Goal: Navigation & Orientation: Find specific page/section

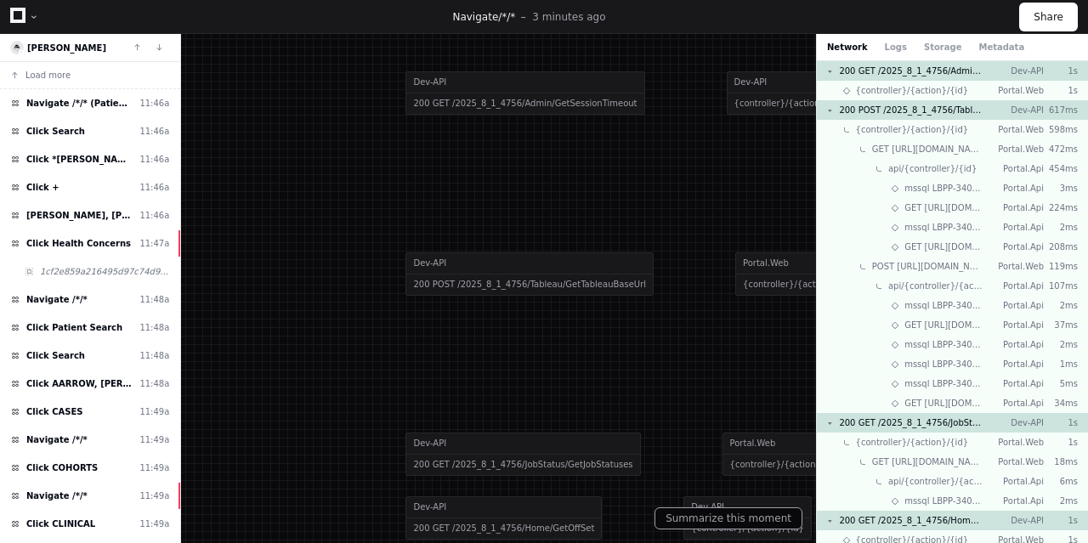
click at [29, 13] on div at bounding box center [34, 17] width 10 height 10
click at [61, 47] on span "[PERSON_NAME]" at bounding box center [66, 47] width 79 height 9
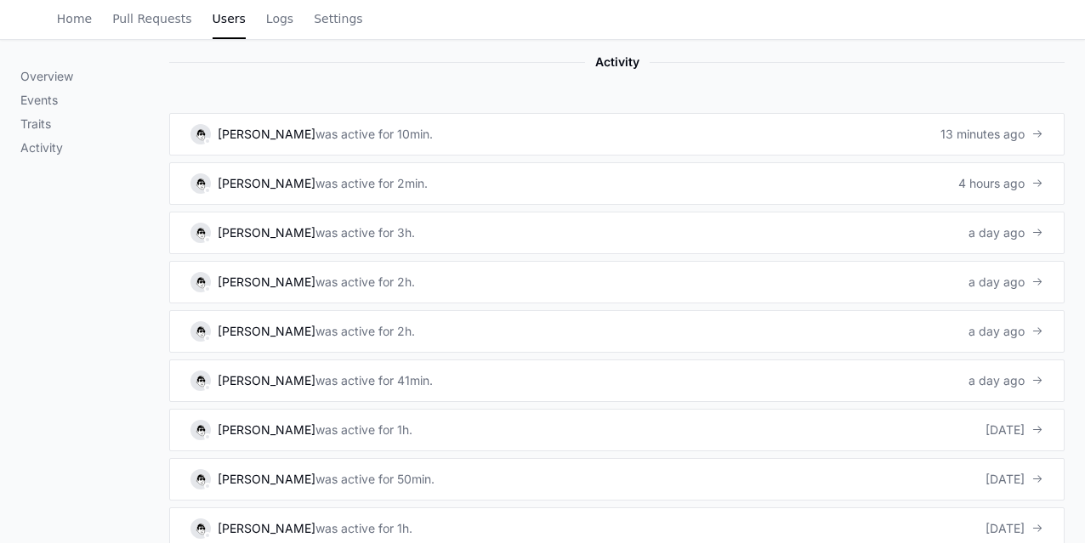
scroll to position [1023, 0]
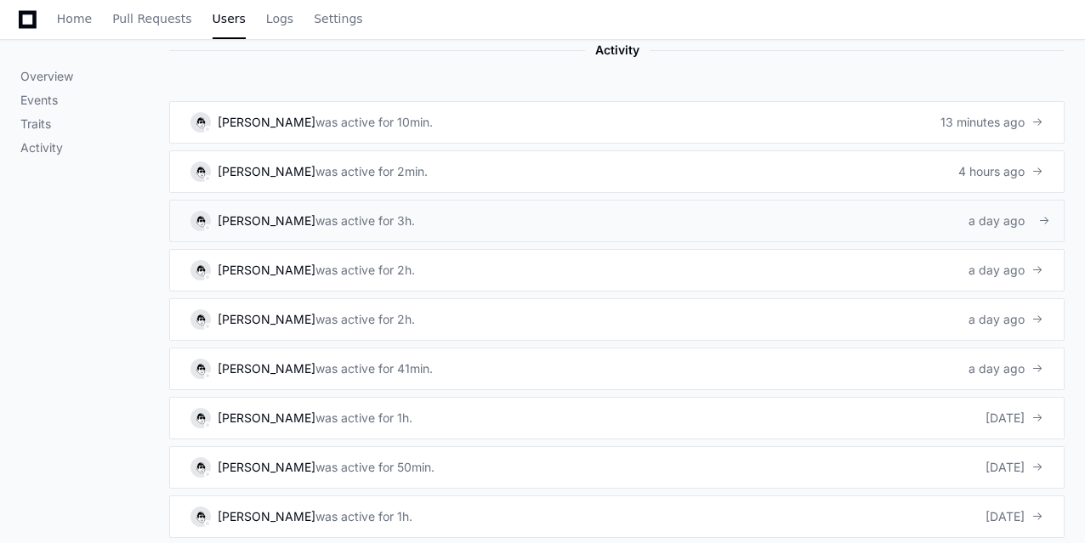
click at [316, 218] on div "was active for 3h." at bounding box center [364, 221] width 99 height 17
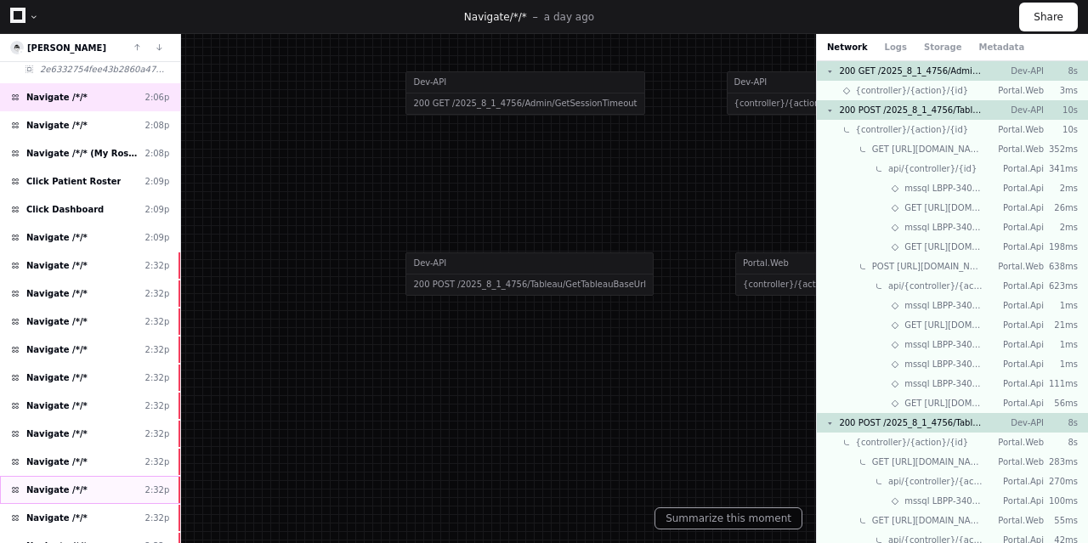
scroll to position [836, 0]
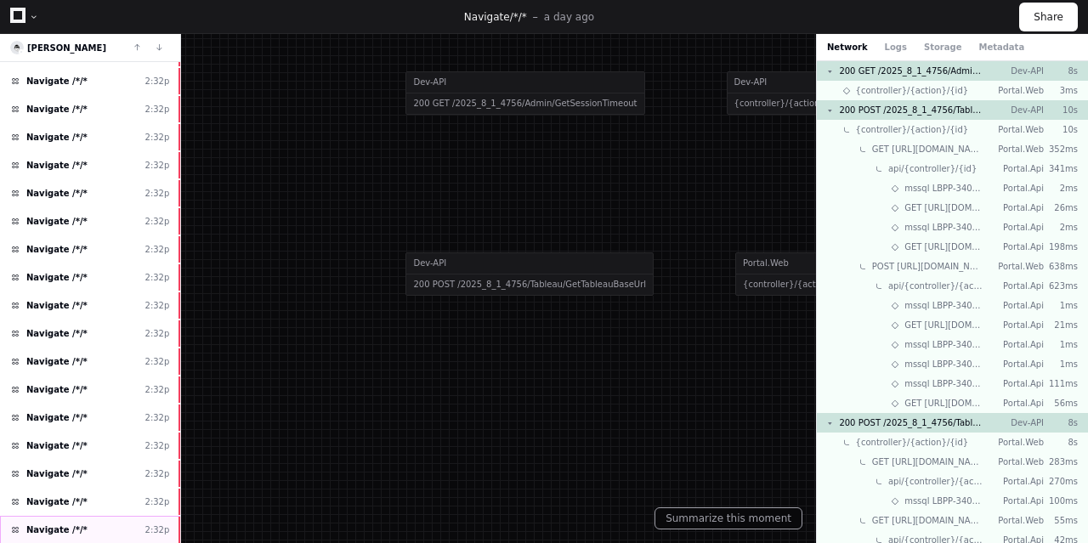
click at [87, 516] on div "Navigate /*/* 2:32p" at bounding box center [90, 530] width 180 height 28
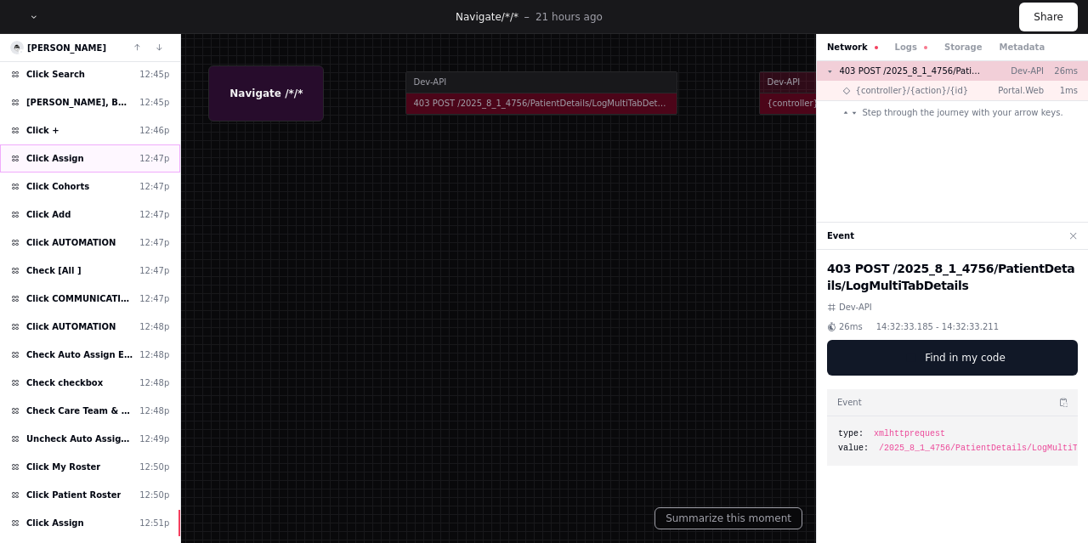
scroll to position [87, 0]
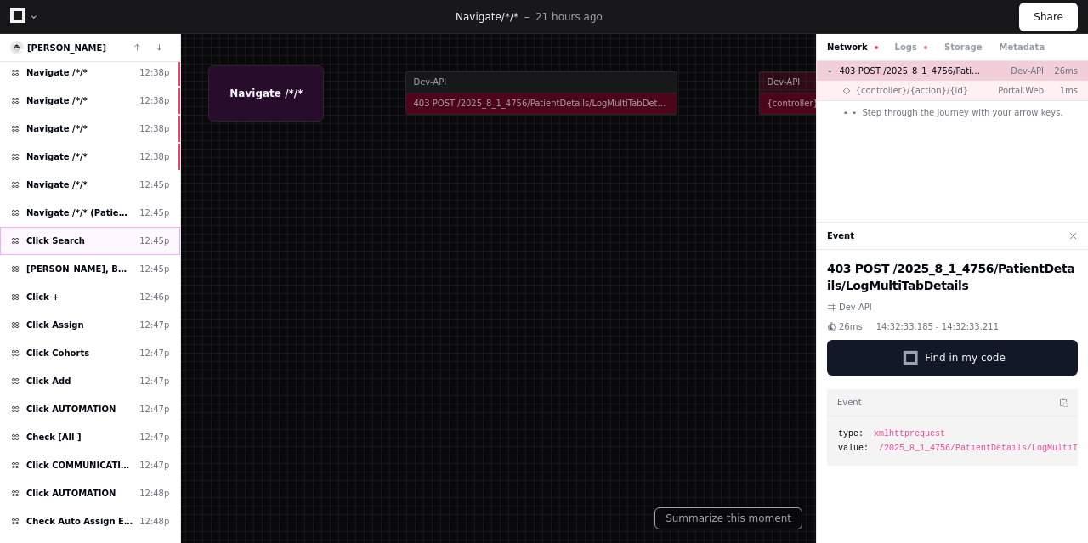
click at [58, 237] on span "Click Search" at bounding box center [55, 241] width 59 height 13
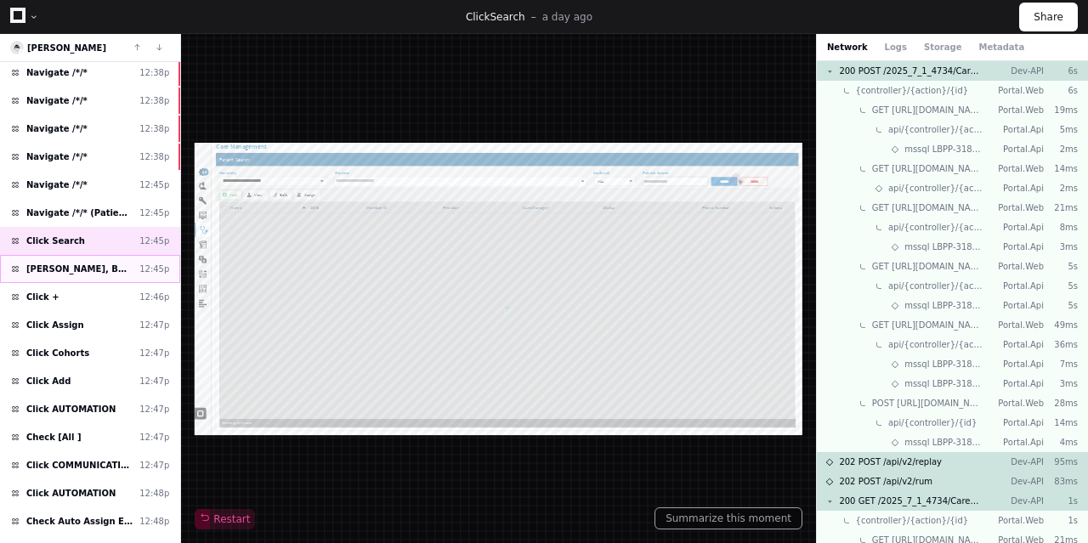
click at [55, 263] on span "[PERSON_NAME], BOY-[PERSON_NAME]" at bounding box center [79, 269] width 106 height 13
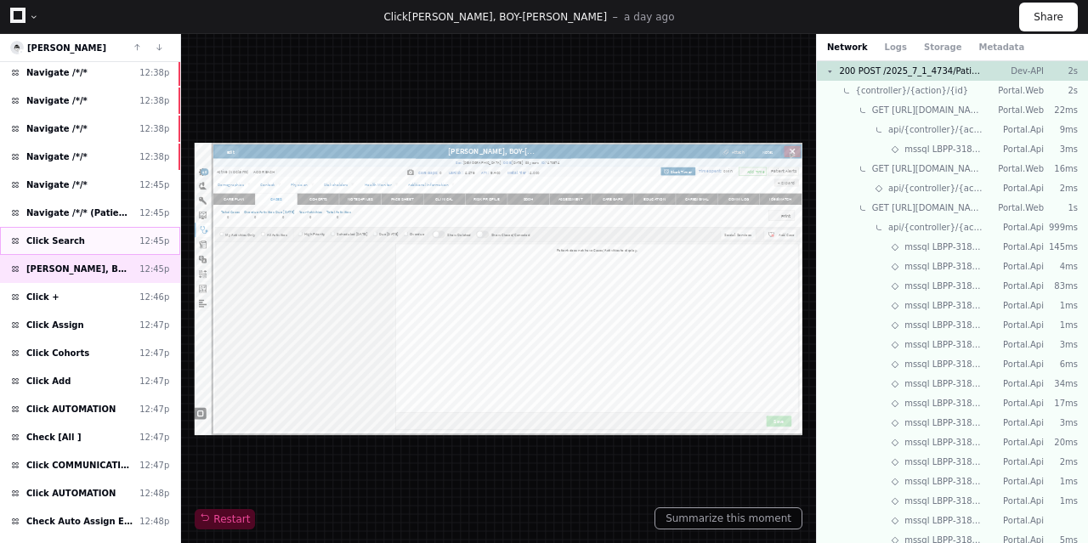
click at [62, 241] on span "Click Search" at bounding box center [55, 241] width 59 height 13
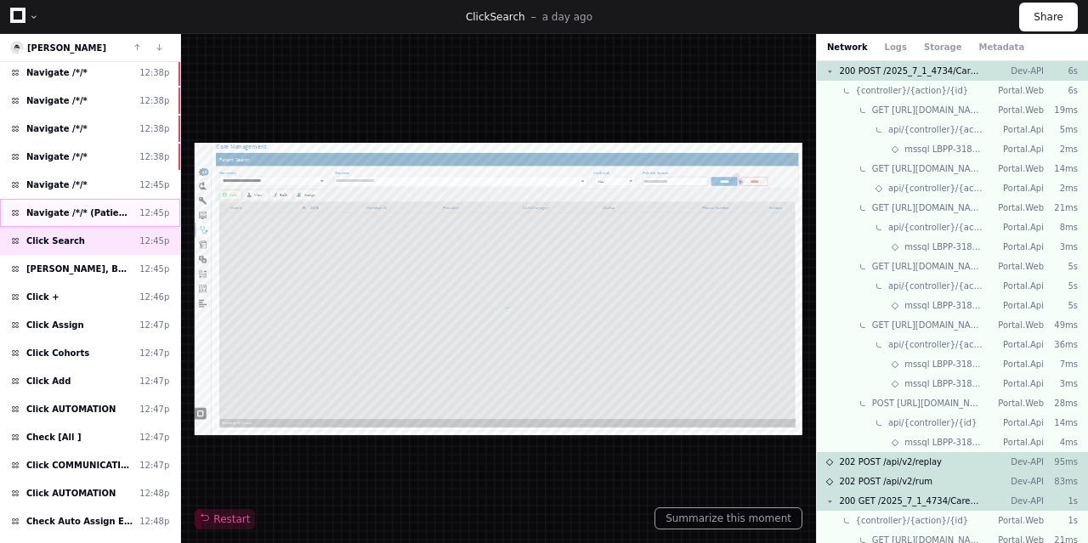
click at [81, 213] on span "Navigate /*/* (Patient Search)" at bounding box center [79, 213] width 106 height 13
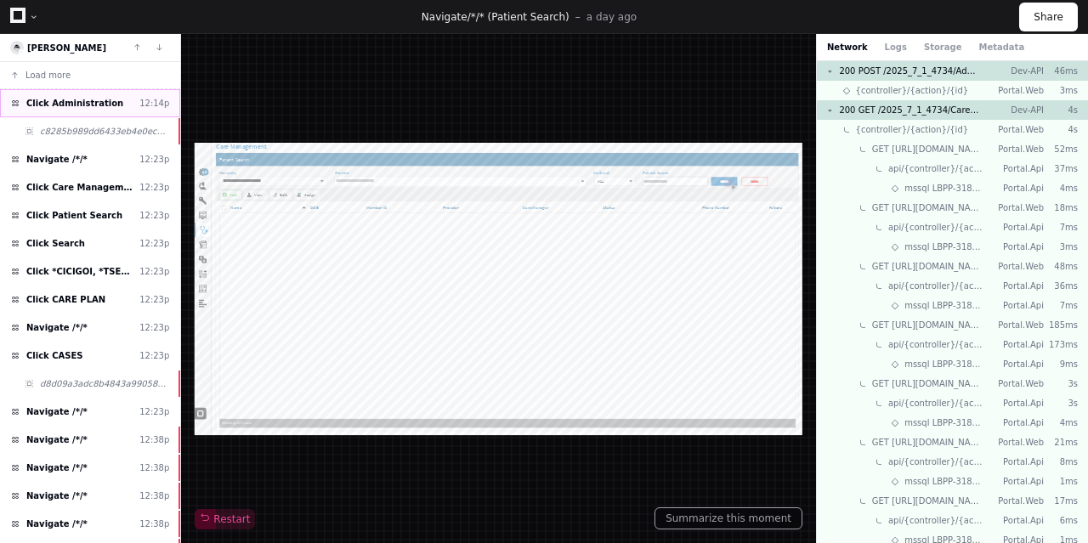
click at [80, 108] on span "Click Administration" at bounding box center [74, 103] width 97 height 13
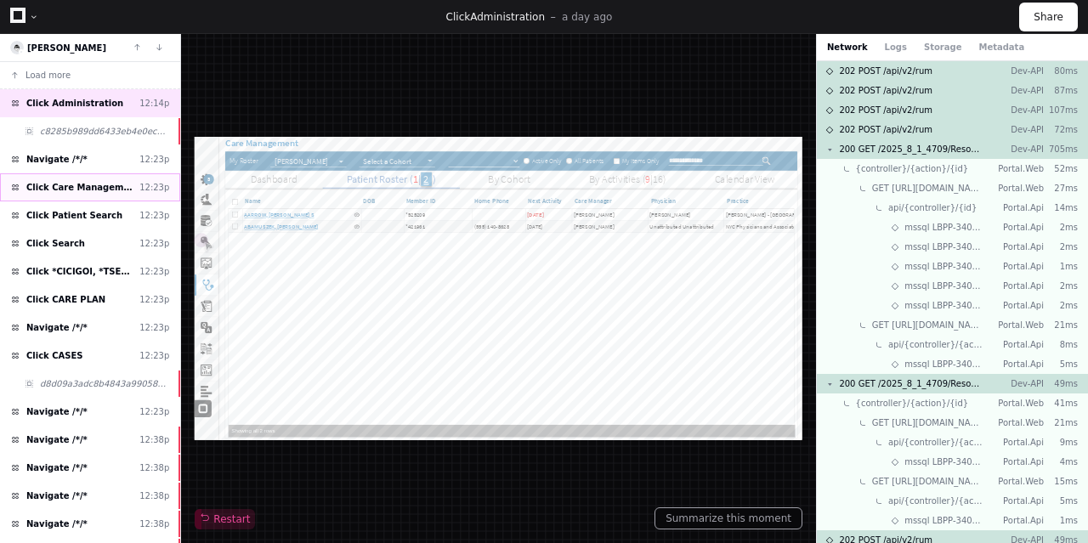
click at [82, 176] on div "Click Care Management 12:23p" at bounding box center [90, 187] width 180 height 28
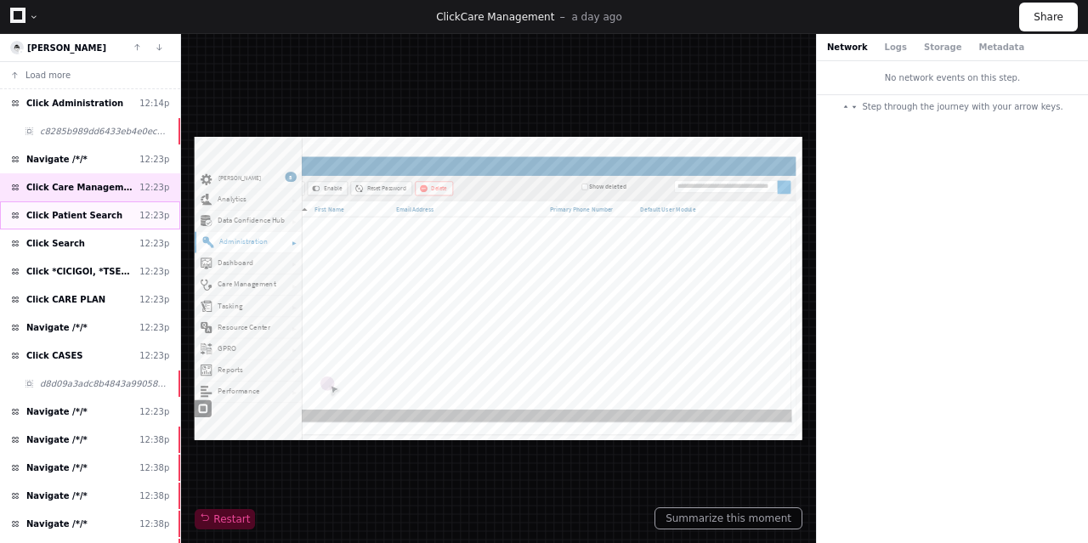
click at [71, 222] on div "Click Patient Search 12:23p" at bounding box center [90, 215] width 180 height 28
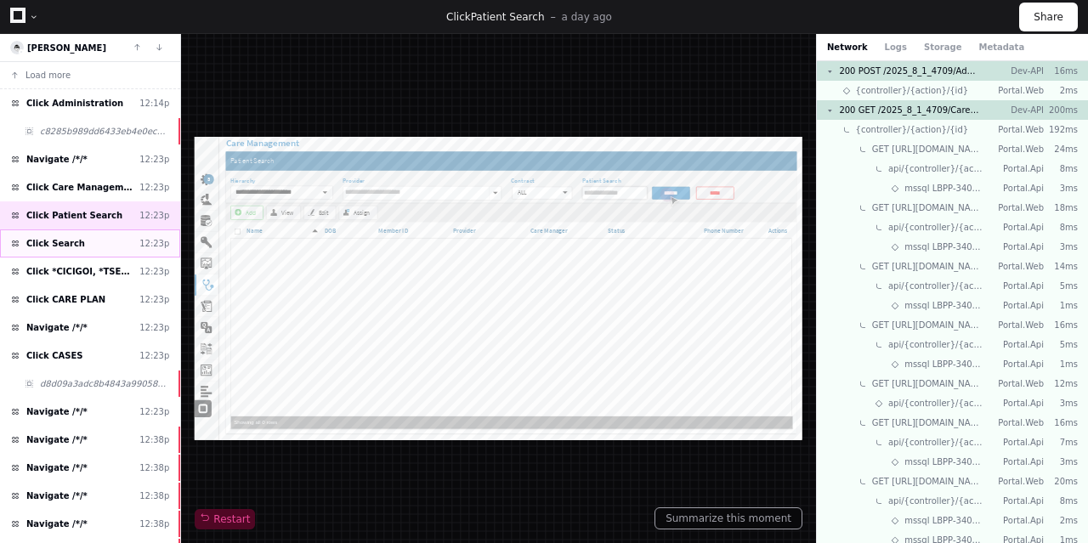
click at [44, 241] on span "Click Search" at bounding box center [55, 243] width 59 height 13
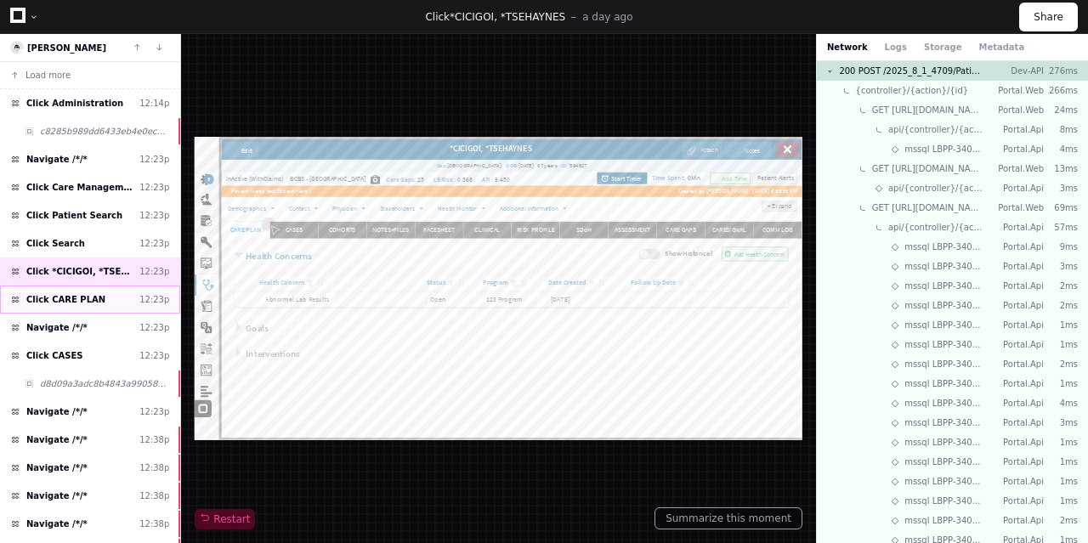
click at [85, 295] on span "Click CARE PLAN" at bounding box center [65, 299] width 79 height 13
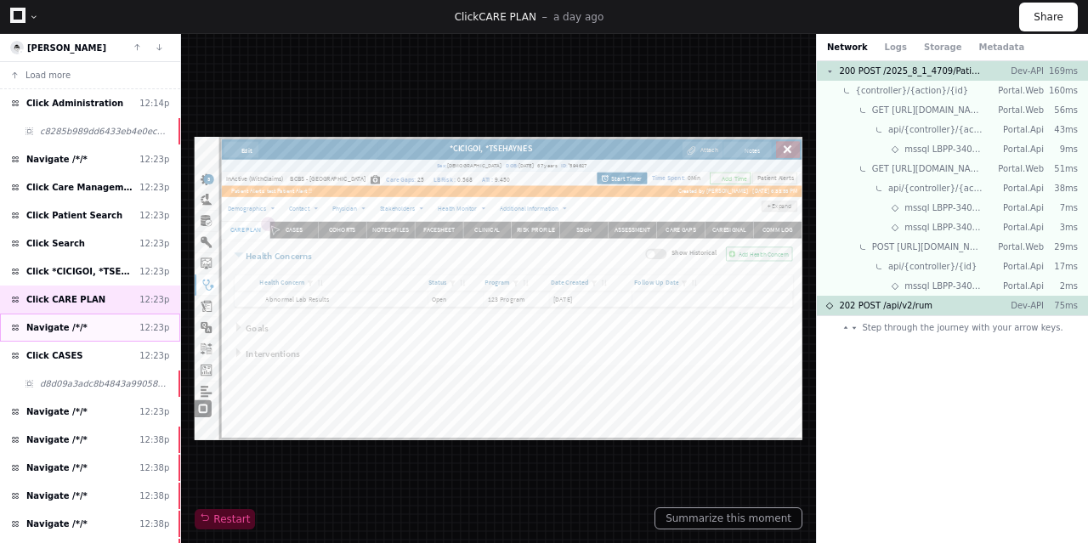
click at [77, 321] on span "Navigate /*/*" at bounding box center [56, 327] width 61 height 13
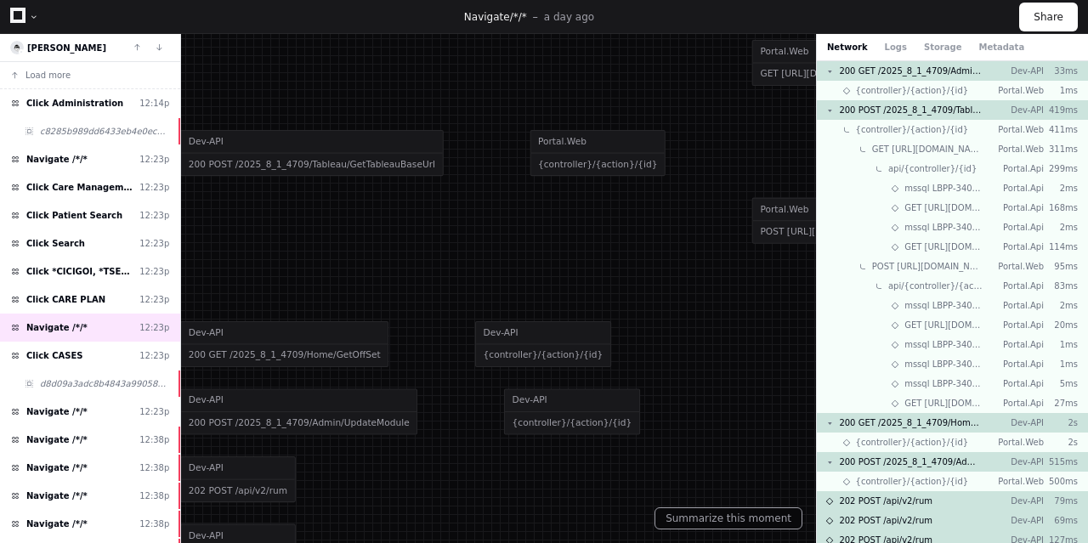
drag, startPoint x: 699, startPoint y: 309, endPoint x: 498, endPoint y: 136, distance: 264.7
click at [498, 136] on div at bounding box center [327, 150] width 1155 height 576
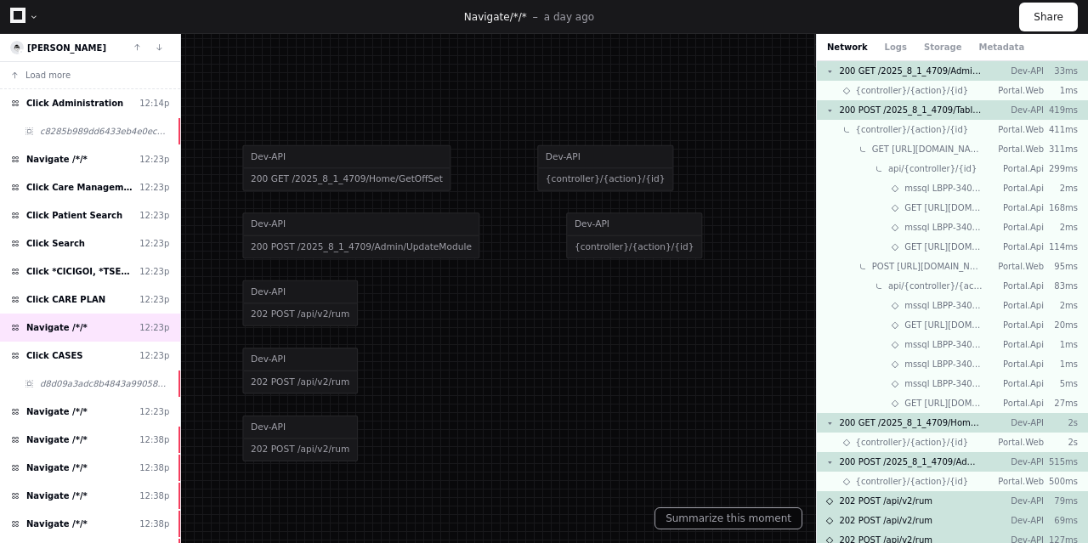
drag, startPoint x: 532, startPoint y: 297, endPoint x: 579, endPoint y: 180, distance: 125.5
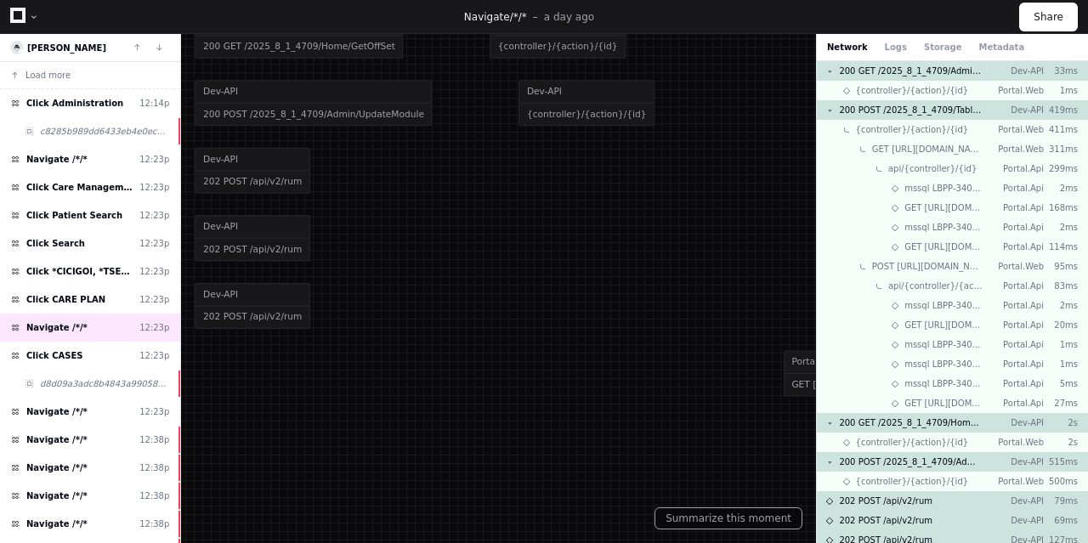
drag, startPoint x: 474, startPoint y: 365, endPoint x: 420, endPoint y: 220, distance: 154.1
click at [420, 220] on div "Dev-API 202 POST /api/v2/rum" at bounding box center [837, 239] width 1282 height 68
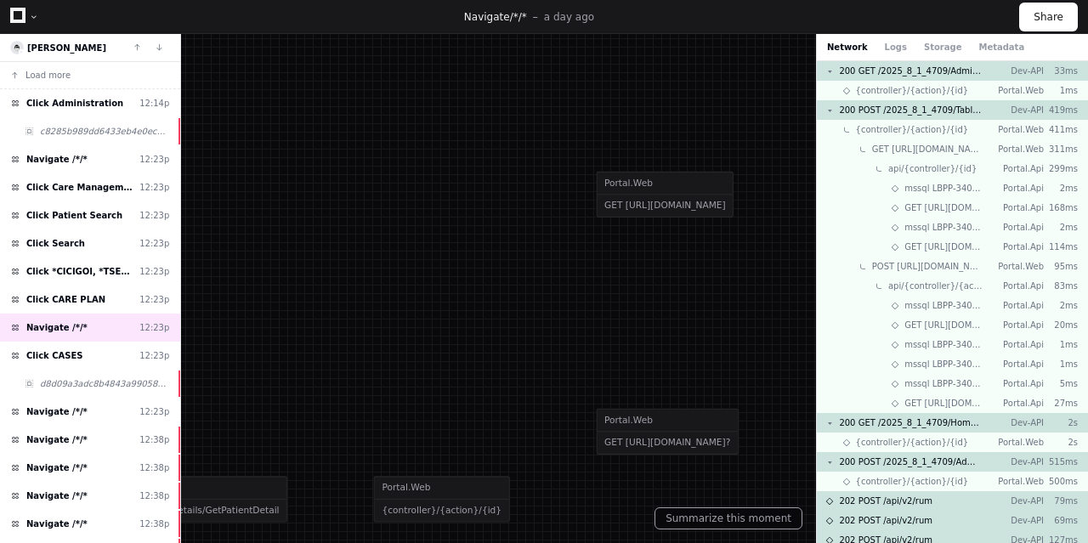
drag, startPoint x: 509, startPoint y: 400, endPoint x: 338, endPoint y: 252, distance: 226.6
click at [374, 252] on div "Portal.Web {controller}/{action}/{id} Portal.Web GET https://v4testapidev.light…" at bounding box center [796, 499] width 845 height 677
click at [82, 377] on span "d8d09a3adc8b4843a99058bc001db2dc" at bounding box center [104, 383] width 129 height 13
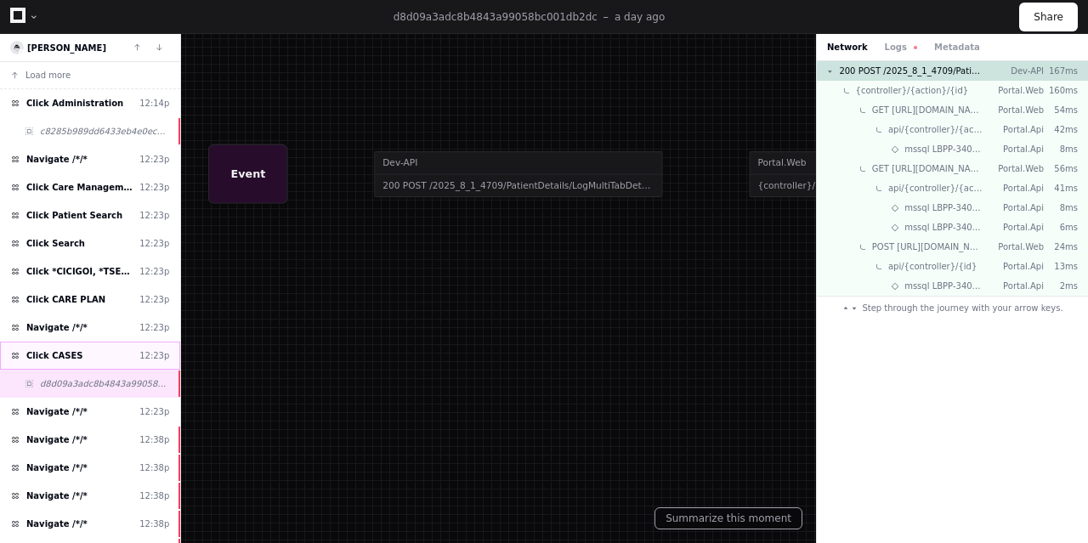
click at [88, 352] on div "Click CASES 12:23p" at bounding box center [90, 356] width 180 height 28
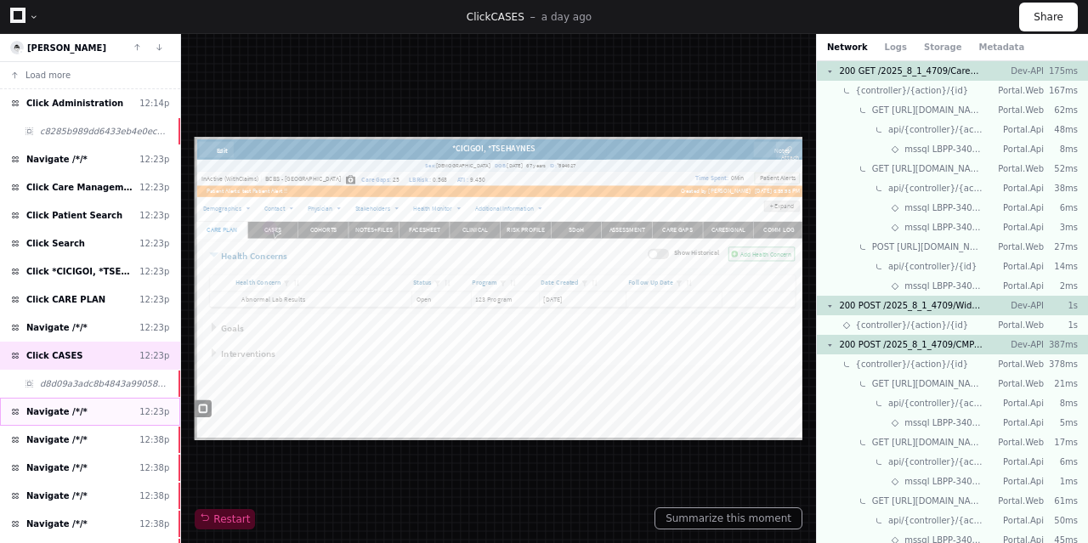
click at [60, 411] on span "Navigate /*/*" at bounding box center [56, 412] width 61 height 13
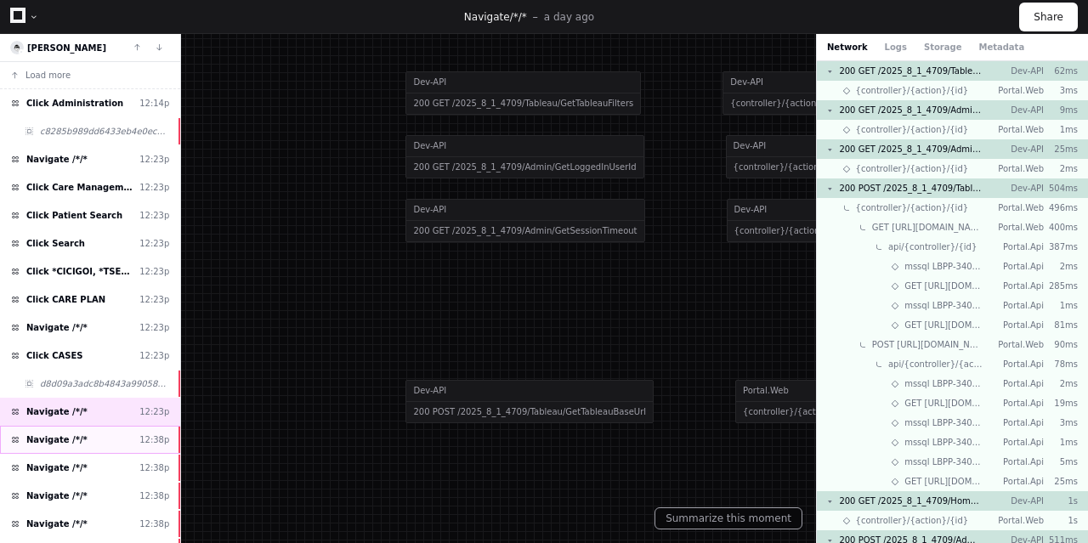
click at [63, 434] on span "Navigate /*/*" at bounding box center [56, 440] width 61 height 13
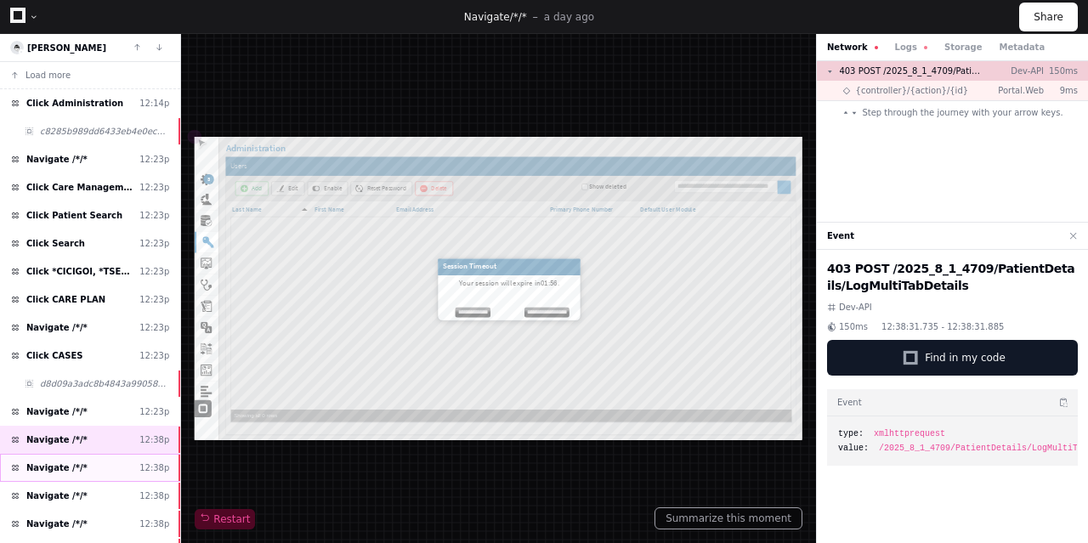
click at [90, 468] on div "Navigate /*/* 12:38p" at bounding box center [90, 468] width 180 height 28
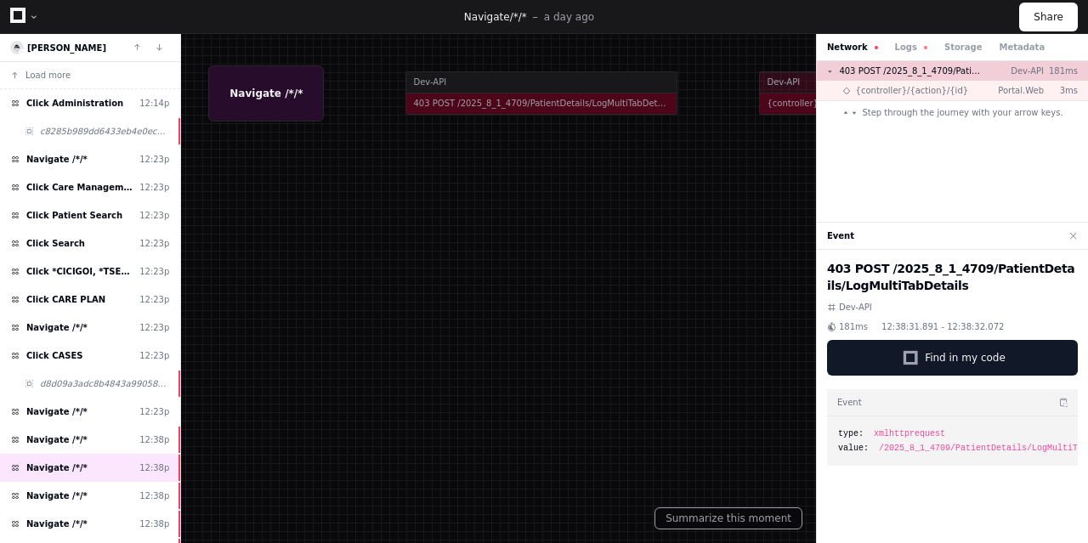
click at [549, 319] on div at bounding box center [544, 271] width 1088 height 543
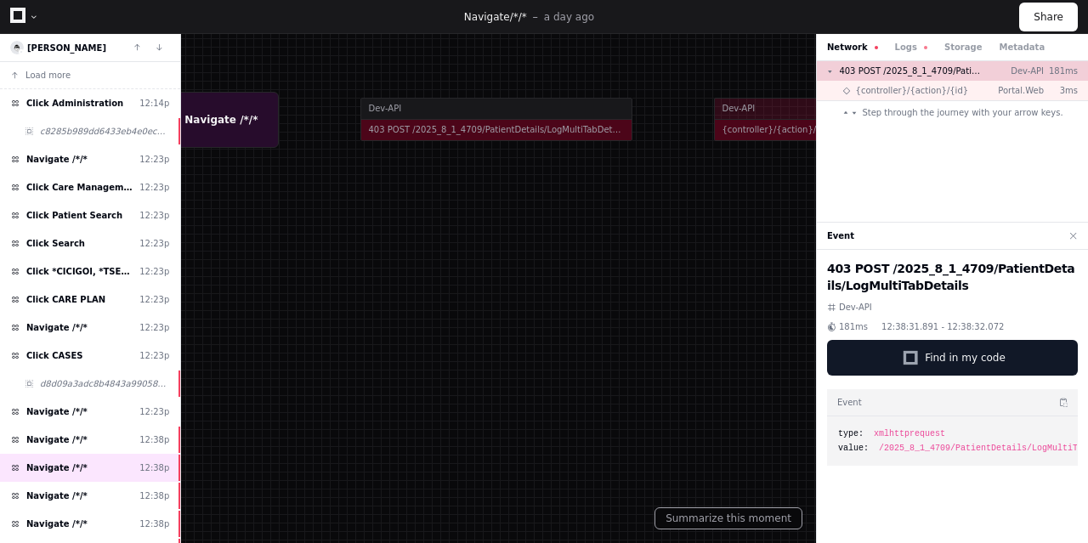
drag, startPoint x: 549, startPoint y: 319, endPoint x: 504, endPoint y: 345, distance: 52.2
click at [504, 345] on div at bounding box center [499, 297] width 1088 height 543
click at [111, 492] on div "Navigate /*/* 12:38p" at bounding box center [90, 496] width 180 height 28
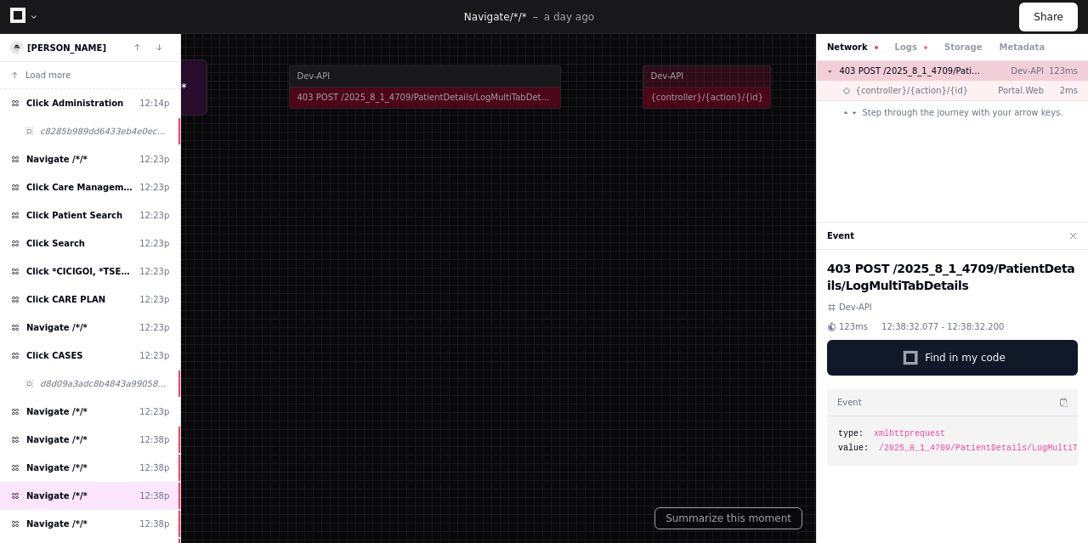
drag, startPoint x: 556, startPoint y: 349, endPoint x: 440, endPoint y: 343, distance: 116.6
click at [440, 343] on div at bounding box center [428, 265] width 1088 height 543
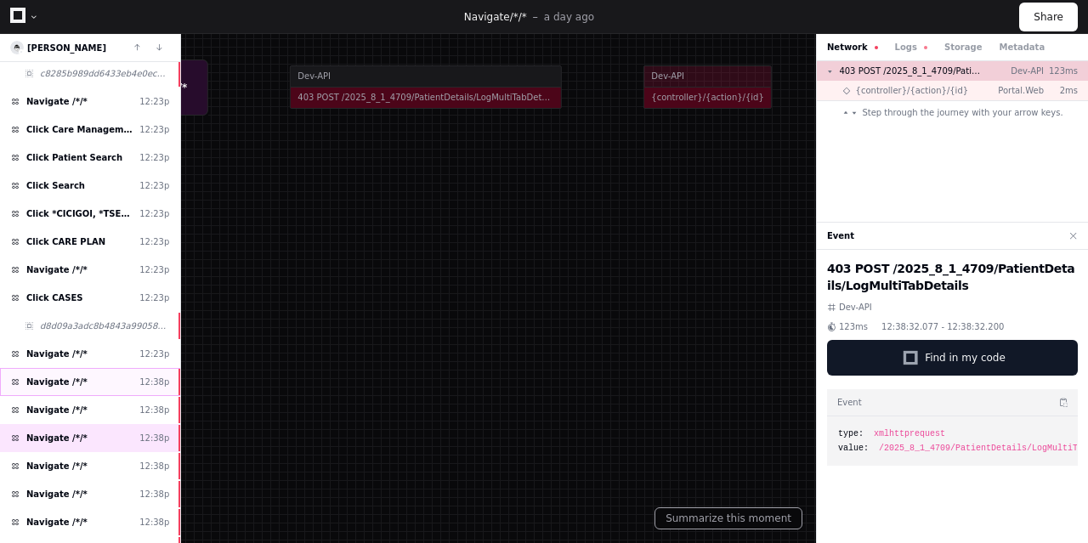
scroll to position [60, 0]
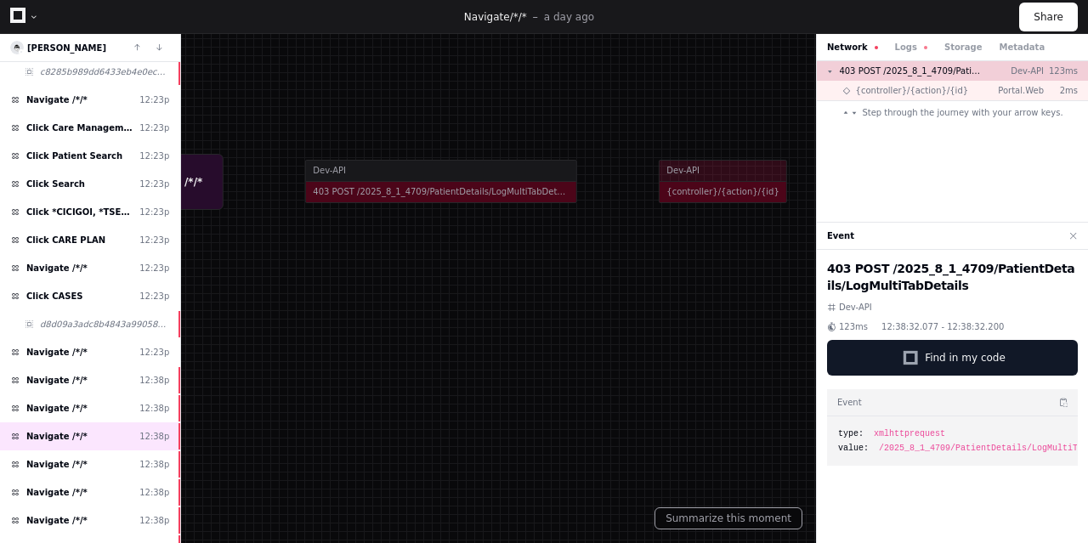
drag, startPoint x: 451, startPoint y: 139, endPoint x: 466, endPoint y: 233, distance: 95.6
click at [466, 233] on div at bounding box center [444, 359] width 1088 height 543
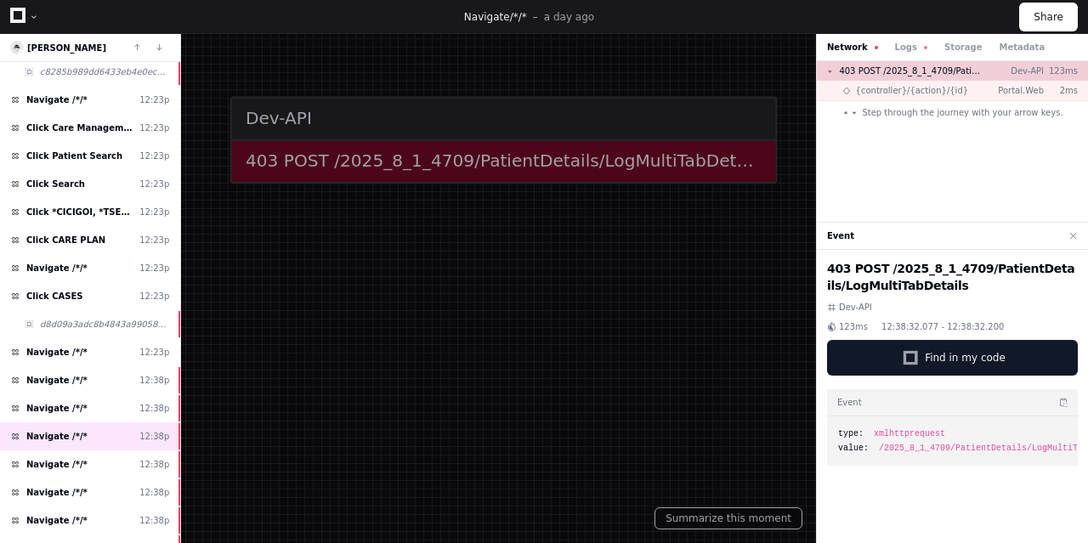
drag, startPoint x: 466, startPoint y: 233, endPoint x: 574, endPoint y: 271, distance: 114.5
click at [574, 271] on div at bounding box center [508, 499] width 2189 height 1092
